Goal: Information Seeking & Learning: Check status

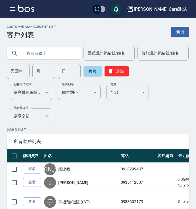
scroll to position [0, 46]
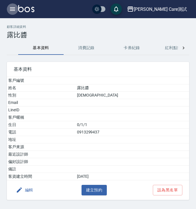
click at [13, 10] on icon "button" at bounding box center [12, 9] width 7 height 7
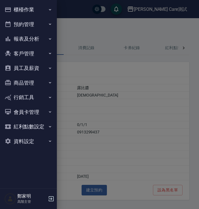
click at [30, 53] on button "客戶管理" at bounding box center [28, 53] width 52 height 15
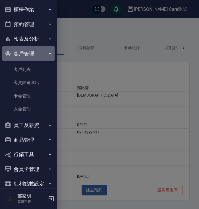
click at [31, 60] on button "客戶管理" at bounding box center [28, 53] width 52 height 15
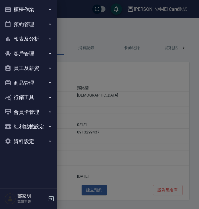
click at [31, 60] on button "客戶管理" at bounding box center [28, 53] width 52 height 15
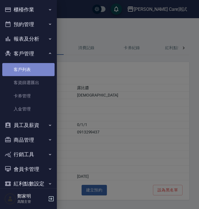
click at [31, 74] on link "客戶列表" at bounding box center [28, 69] width 52 height 13
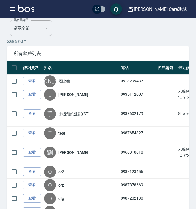
scroll to position [107, 0]
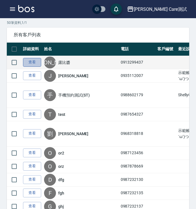
click at [32, 65] on link "查看" at bounding box center [32, 62] width 18 height 9
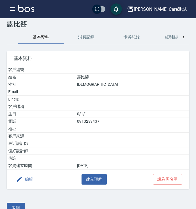
scroll to position [22, 0]
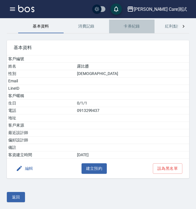
click at [127, 29] on button "卡券紀錄" at bounding box center [132, 27] width 46 height 14
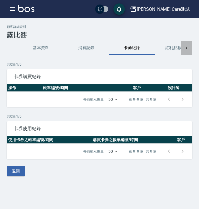
click at [186, 46] on icon at bounding box center [187, 48] width 6 height 6
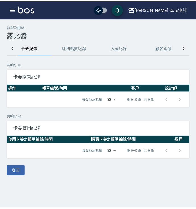
scroll to position [0, 137]
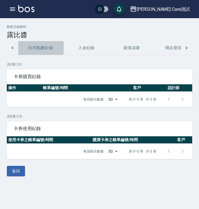
click at [52, 49] on button "紅利點數紀錄" at bounding box center [41, 48] width 46 height 14
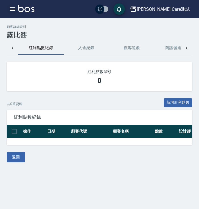
click at [12, 11] on icon "button" at bounding box center [12, 9] width 7 height 7
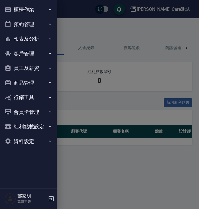
click at [30, 48] on button "客戶管理" at bounding box center [28, 53] width 52 height 15
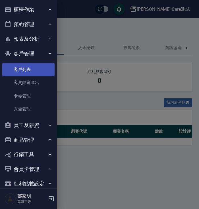
click at [31, 68] on link "客戶列表" at bounding box center [28, 69] width 52 height 13
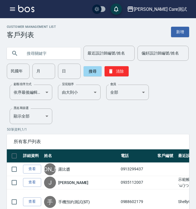
scroll to position [62, 0]
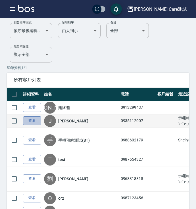
click at [31, 121] on link "查看" at bounding box center [32, 121] width 18 height 9
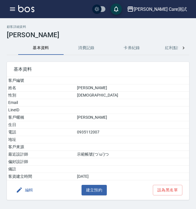
click at [92, 48] on button "消費記錄" at bounding box center [87, 48] width 46 height 14
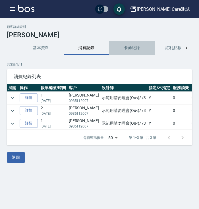
click at [127, 52] on button "卡券紀錄" at bounding box center [132, 48] width 46 height 14
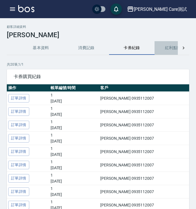
click at [170, 51] on button "紅利點數紀錄" at bounding box center [178, 48] width 46 height 14
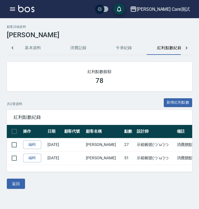
scroll to position [0, 19]
click at [57, 42] on button "消費記錄" at bounding box center [67, 48] width 46 height 14
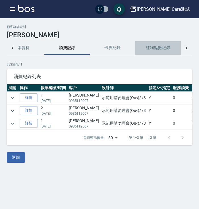
click at [161, 51] on button "紅利點數紀錄" at bounding box center [158, 48] width 46 height 14
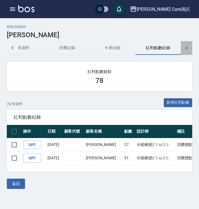
click at [185, 48] on icon at bounding box center [187, 48] width 6 height 6
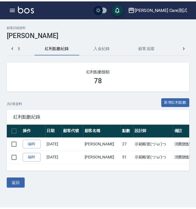
scroll to position [0, 156]
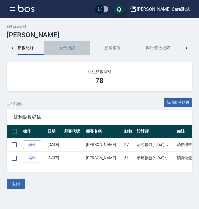
click at [74, 51] on button "入金紀錄" at bounding box center [67, 48] width 46 height 14
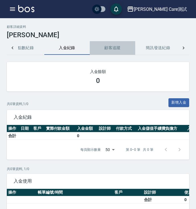
click at [101, 50] on button "顧客追蹤" at bounding box center [113, 48] width 46 height 14
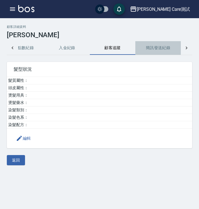
click at [154, 48] on button "簡訊發送紀錄" at bounding box center [158, 48] width 46 height 14
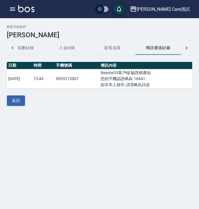
click at [109, 49] on button "顧客追蹤" at bounding box center [113, 48] width 46 height 14
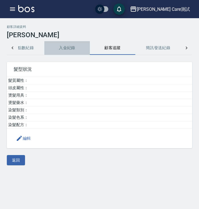
click at [72, 45] on button "入金紀錄" at bounding box center [67, 48] width 46 height 14
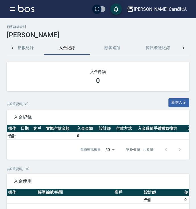
click at [16, 46] on div at bounding box center [12, 48] width 11 height 14
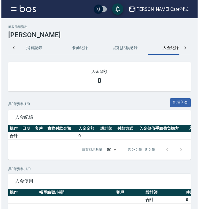
scroll to position [0, 19]
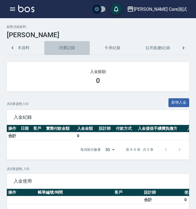
click at [68, 46] on button "消費記錄" at bounding box center [67, 48] width 46 height 14
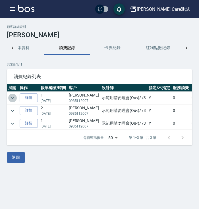
click at [13, 98] on icon "expand row" at bounding box center [12, 98] width 7 height 7
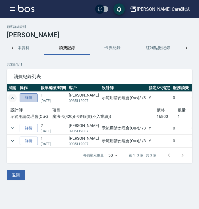
click at [32, 99] on link "詳情" at bounding box center [29, 98] width 18 height 9
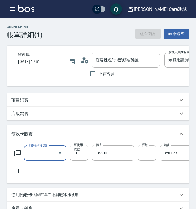
type input "[DATE] 17:51"
type input "示範用請勿理會(Ou<)-3"
type input "6"
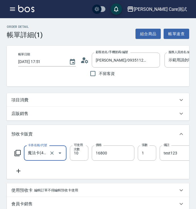
type input "[PERSON_NAME]/0935112007/"
type input "信用卡"
type input "魔法卡(420)"
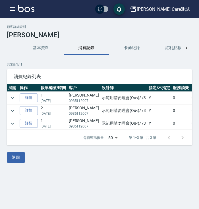
click at [62, 71] on div "消費紀錄列表" at bounding box center [99, 76] width 185 height 15
